Goal: Entertainment & Leisure: Consume media (video, audio)

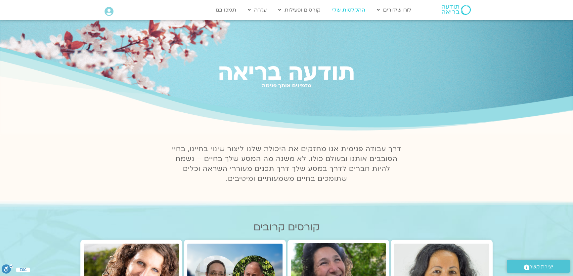
click at [351, 8] on link "ההקלטות שלי" at bounding box center [349, 10] width 40 height 13
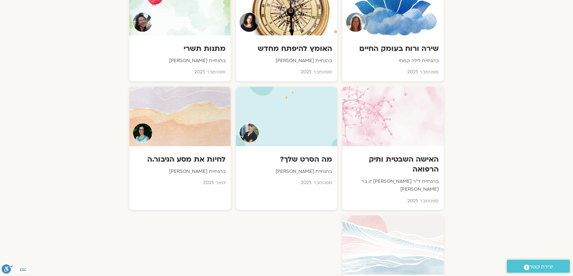
scroll to position [601, 0]
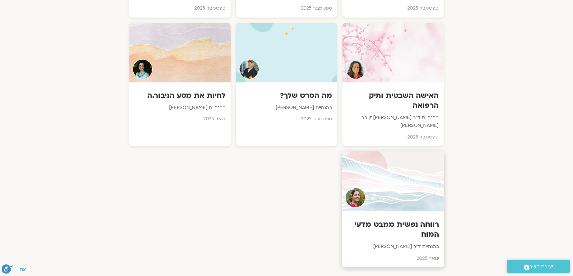
click at [385, 193] on div at bounding box center [393, 181] width 102 height 60
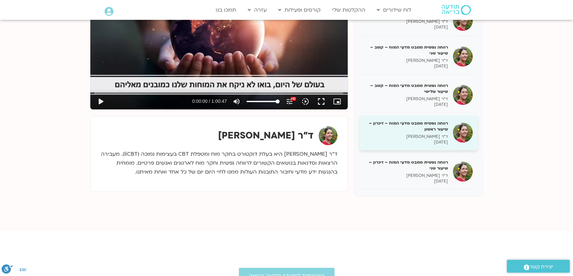
scroll to position [180, 0]
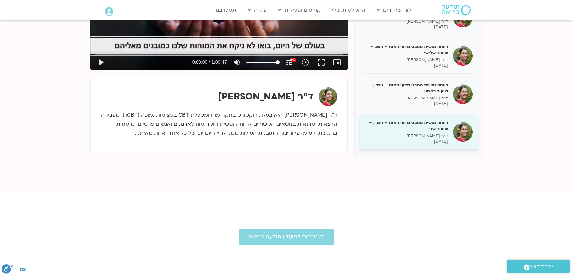
click at [462, 133] on img at bounding box center [463, 132] width 20 height 20
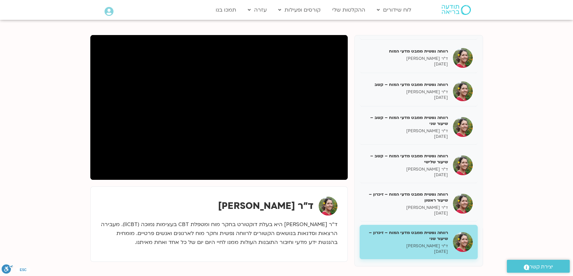
scroll to position [60, 0]
